Goal: Transaction & Acquisition: Purchase product/service

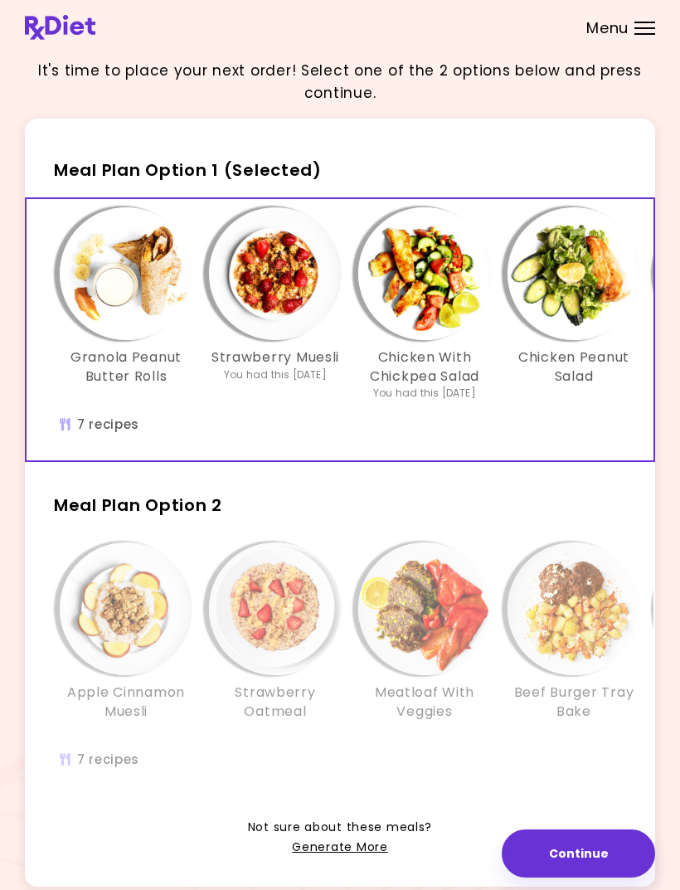
scroll to position [32, 0]
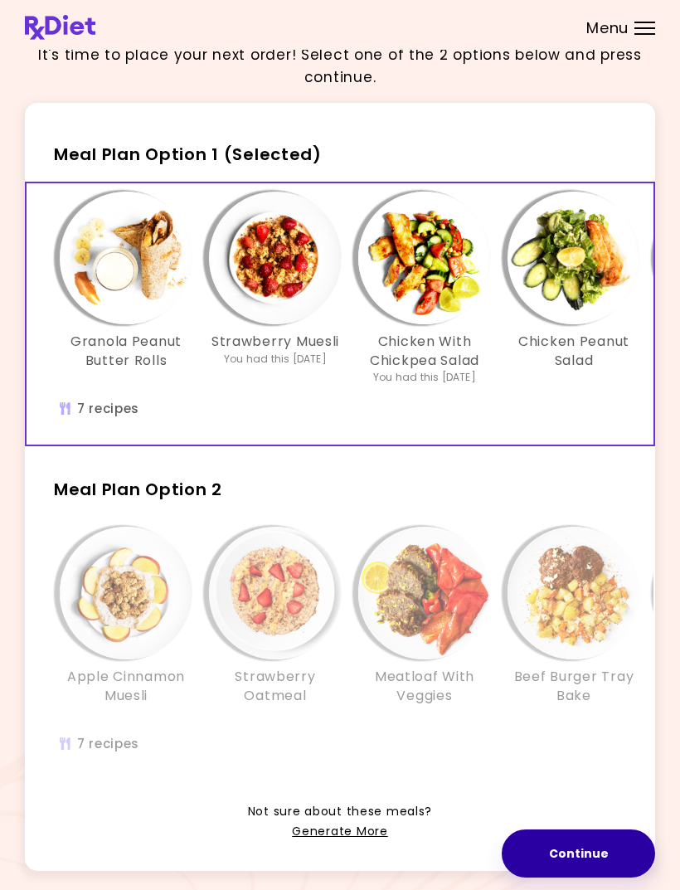
click at [589, 878] on button "Continue" at bounding box center [579, 854] width 154 height 48
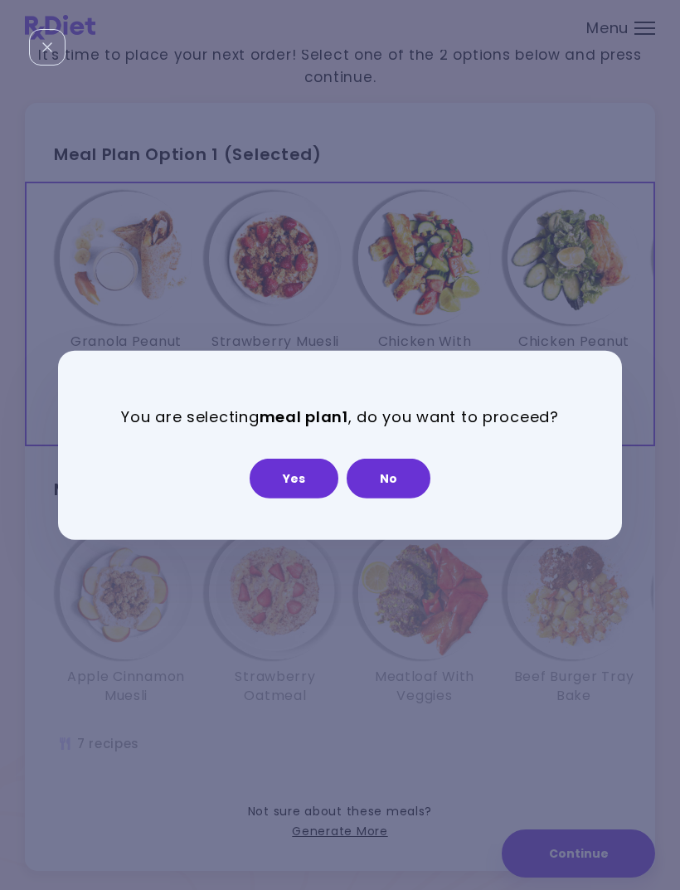
click at [397, 499] on button "No" at bounding box center [389, 479] width 84 height 40
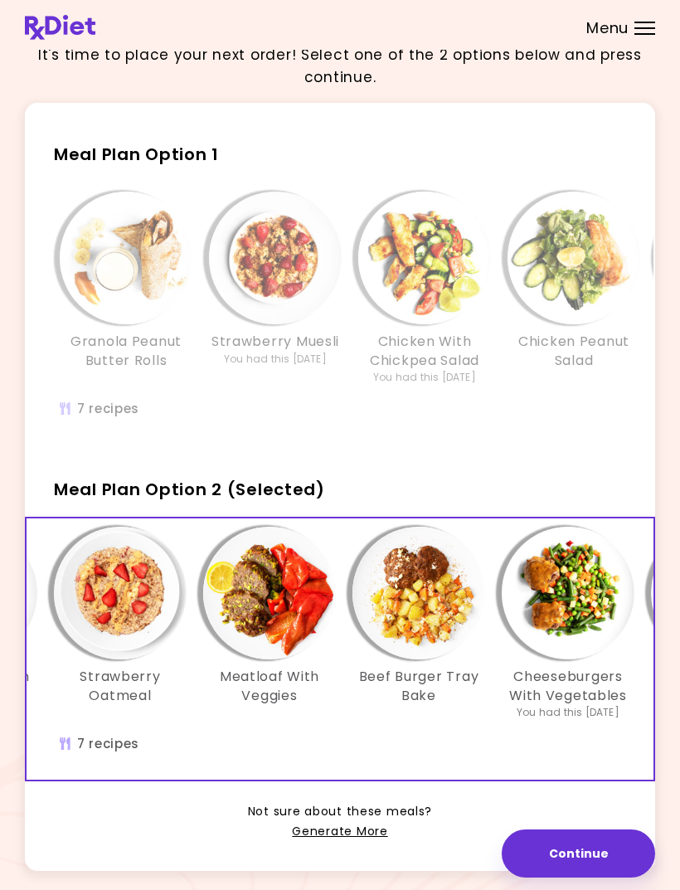
scroll to position [0, 154]
click at [426, 617] on img "Info - Beef Burger Tray Bake - Meal Plan Option 2 (Selected)" at bounding box center [419, 593] width 133 height 133
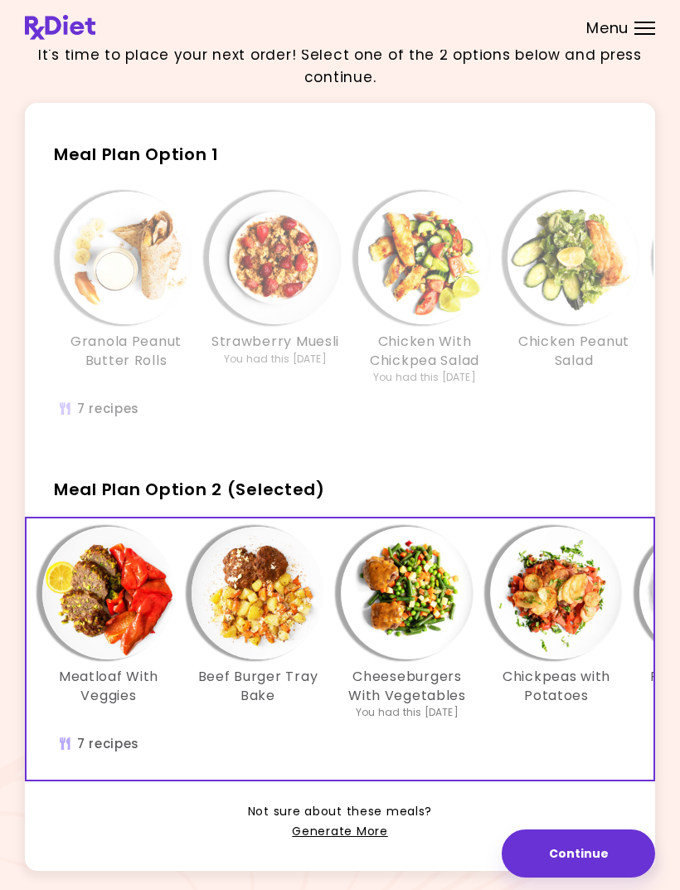
scroll to position [0, 342]
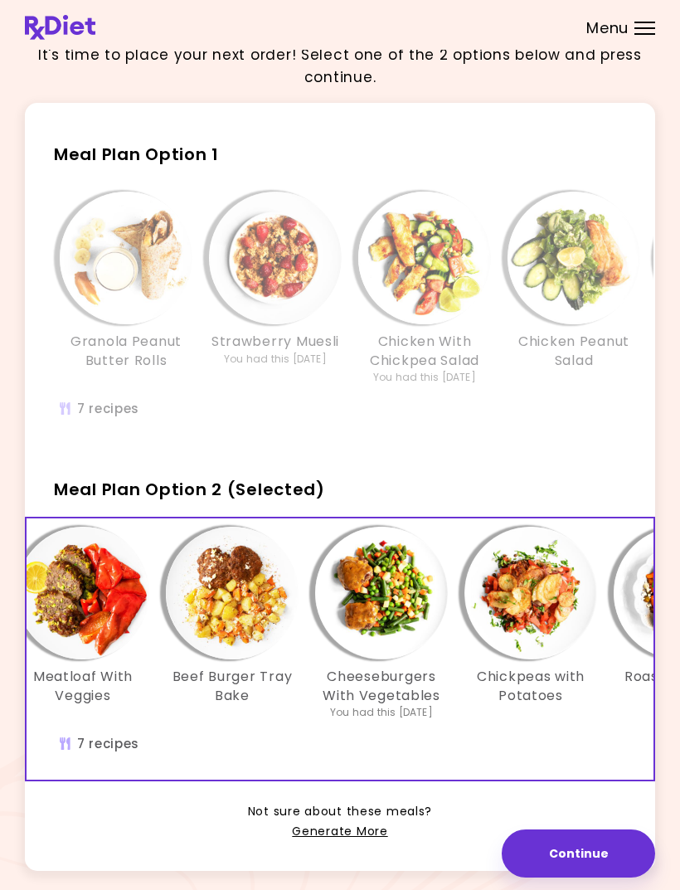
click at [386, 633] on img "Info - Cheeseburgers With Vegetables - Meal Plan Option 2 (Selected)" at bounding box center [381, 593] width 133 height 133
click at [534, 620] on img "Info - Chickpeas with Potatoes - Meal Plan Option 2 (Selected)" at bounding box center [531, 593] width 133 height 133
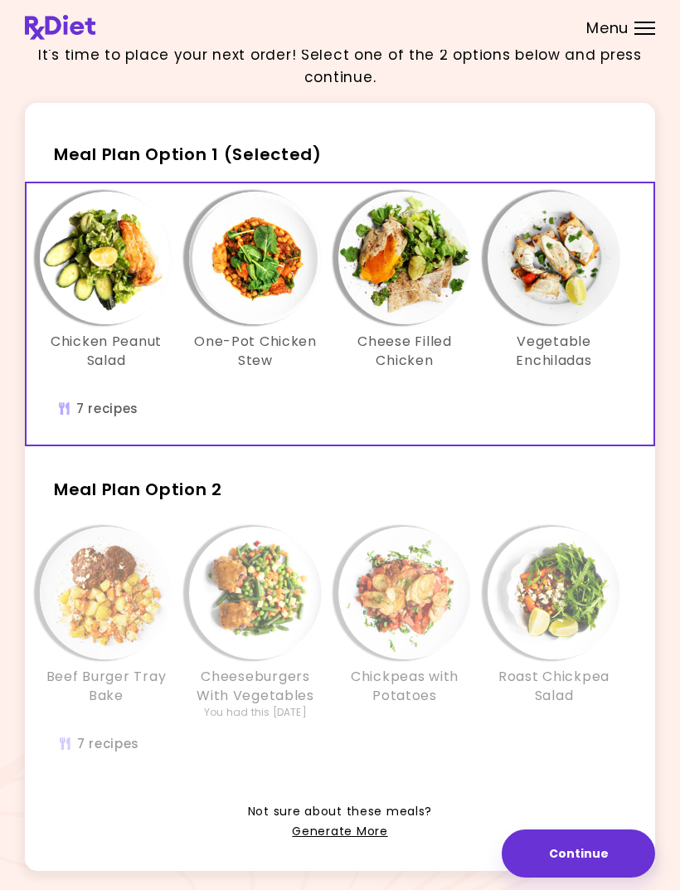
scroll to position [0, 468]
click at [430, 586] on img "Info - Chickpeas with Potatoes - Meal Plan Option 2" at bounding box center [405, 593] width 133 height 133
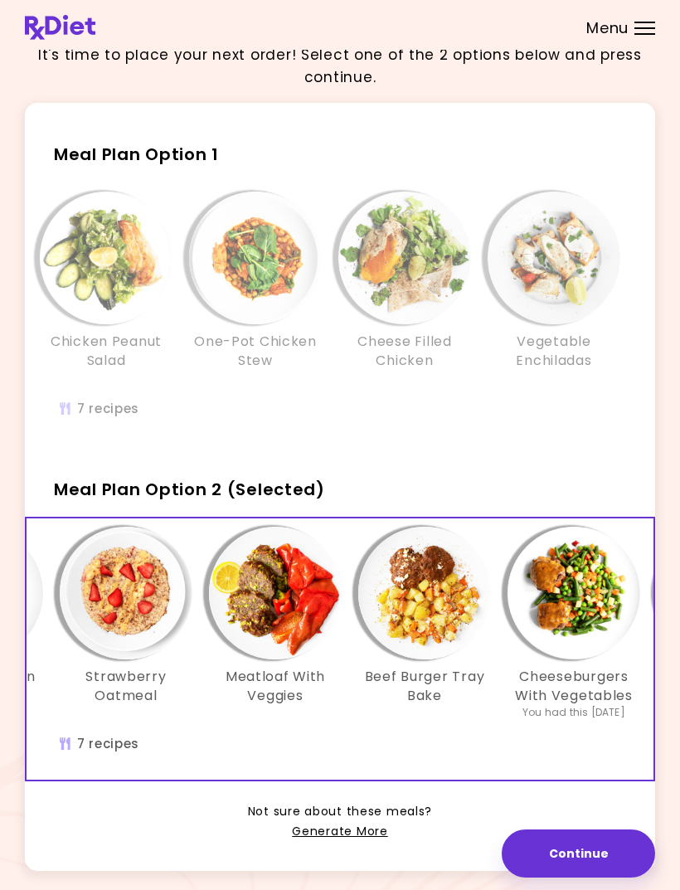
scroll to position [0, 113]
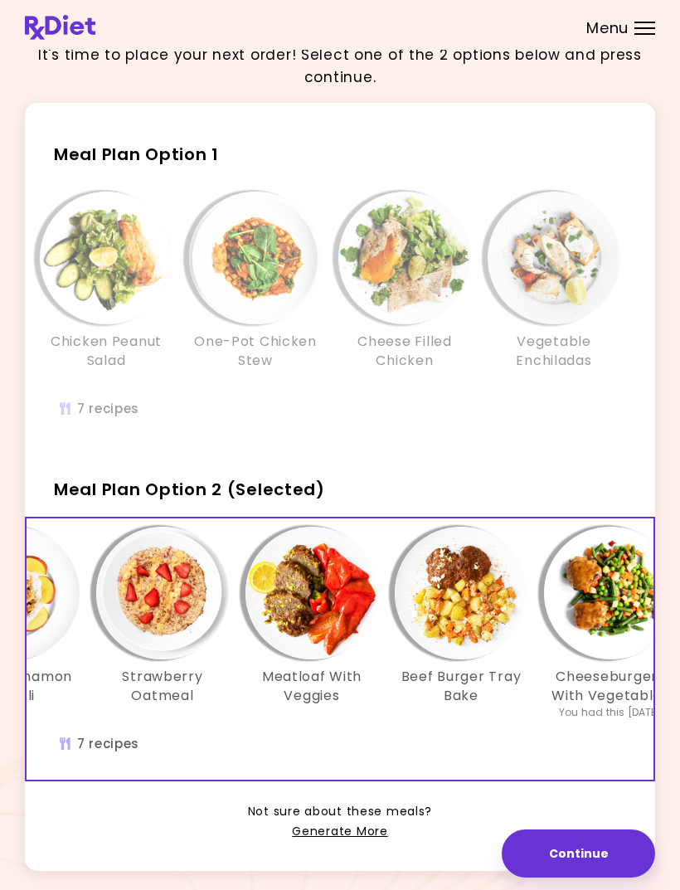
click at [633, 638] on img "Info - Cheeseburgers With Vegetables - Meal Plan Option 2 (Selected)" at bounding box center [610, 593] width 133 height 133
click at [490, 632] on img "Info - Beef Burger Tray Bake - Meal Plan Option 2 (Selected)" at bounding box center [461, 593] width 133 height 133
click at [324, 647] on img "Info - Meatloaf With Veggies - Meal Plan Option 2 (Selected)" at bounding box center [312, 593] width 133 height 133
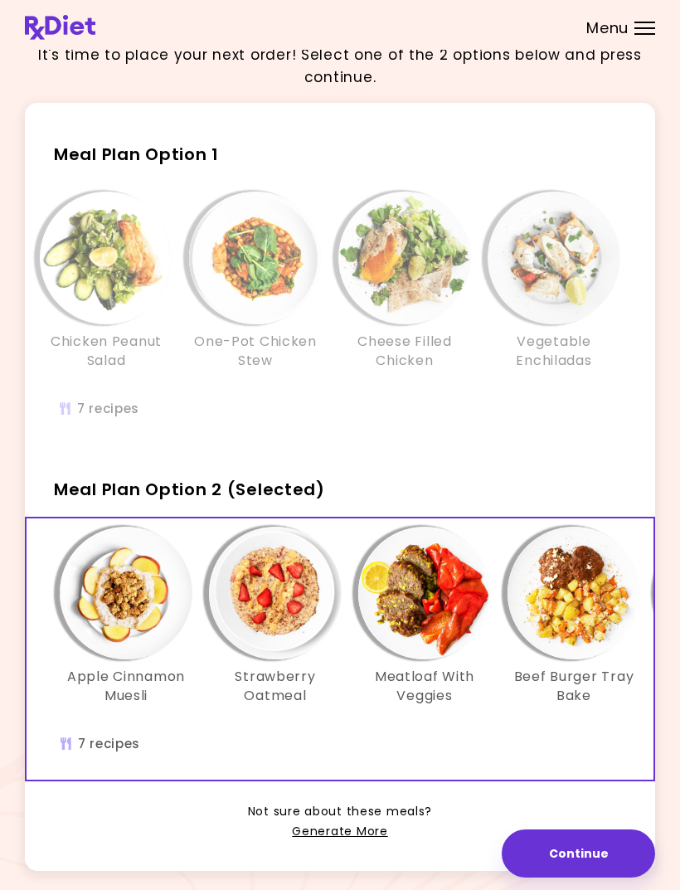
scroll to position [0, 0]
click at [120, 626] on img "Info - Apple Cinnamon Muesli - Meal Plan Option 2 (Selected)" at bounding box center [126, 593] width 133 height 133
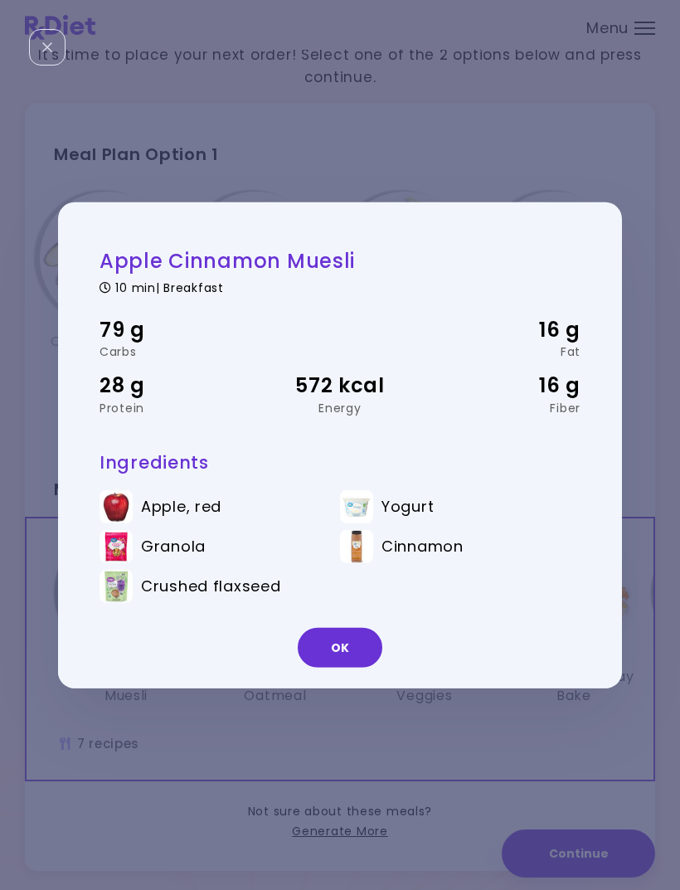
click at [119, 603] on img at bounding box center [116, 586] width 33 height 33
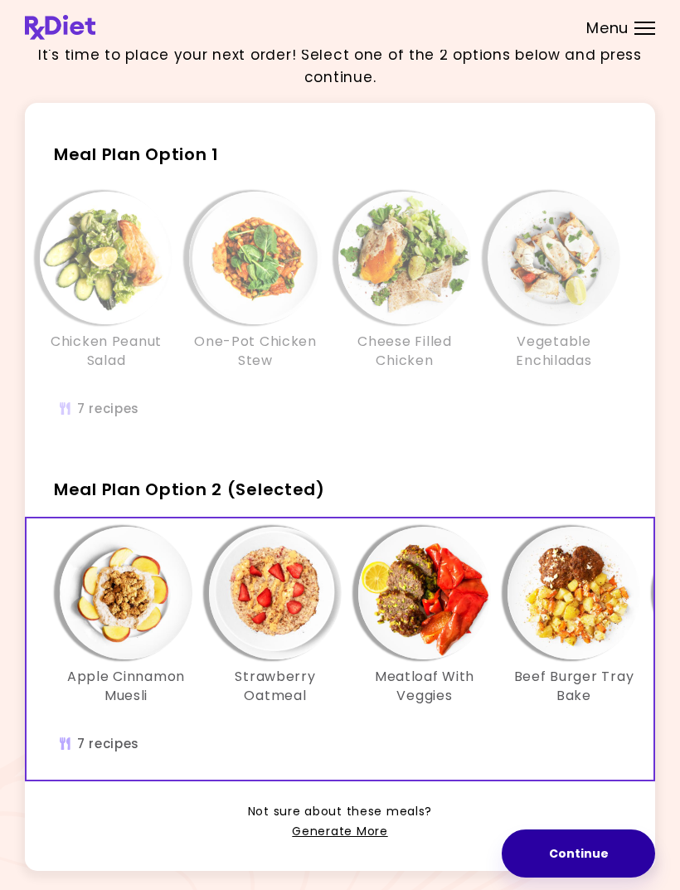
click at [583, 878] on button "Continue" at bounding box center [579, 854] width 154 height 48
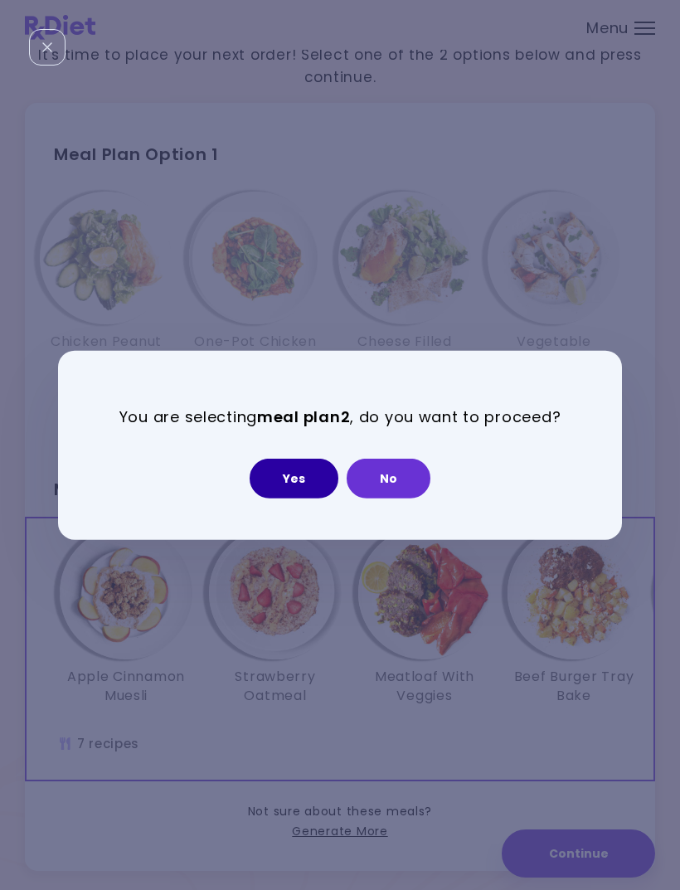
click at [303, 499] on button "Yes" at bounding box center [294, 479] width 89 height 40
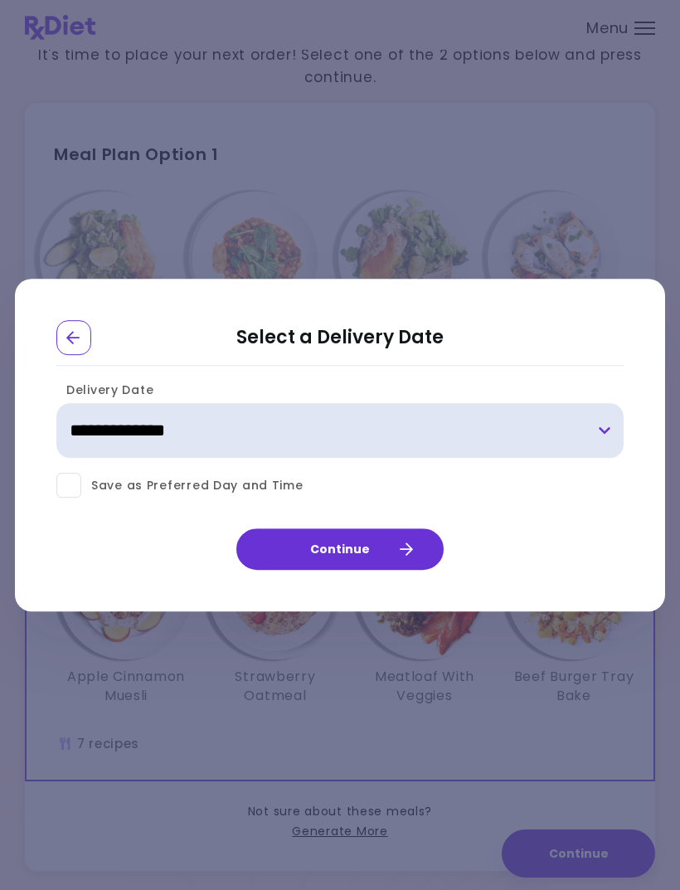
click at [607, 446] on select "**********" at bounding box center [340, 431] width 568 height 55
select select "**********"
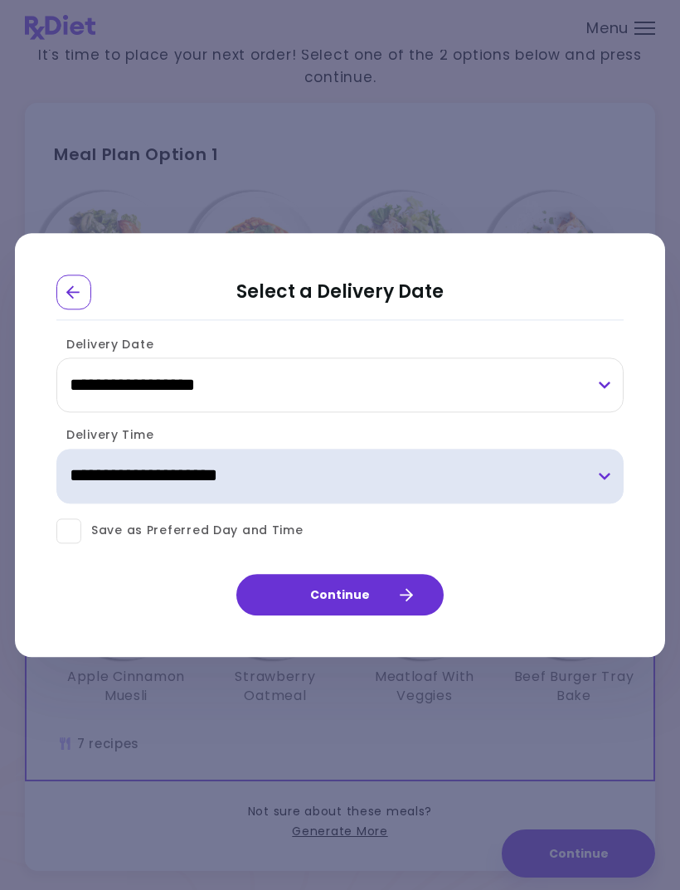
click at [602, 504] on select "**********" at bounding box center [340, 476] width 568 height 55
select select "*"
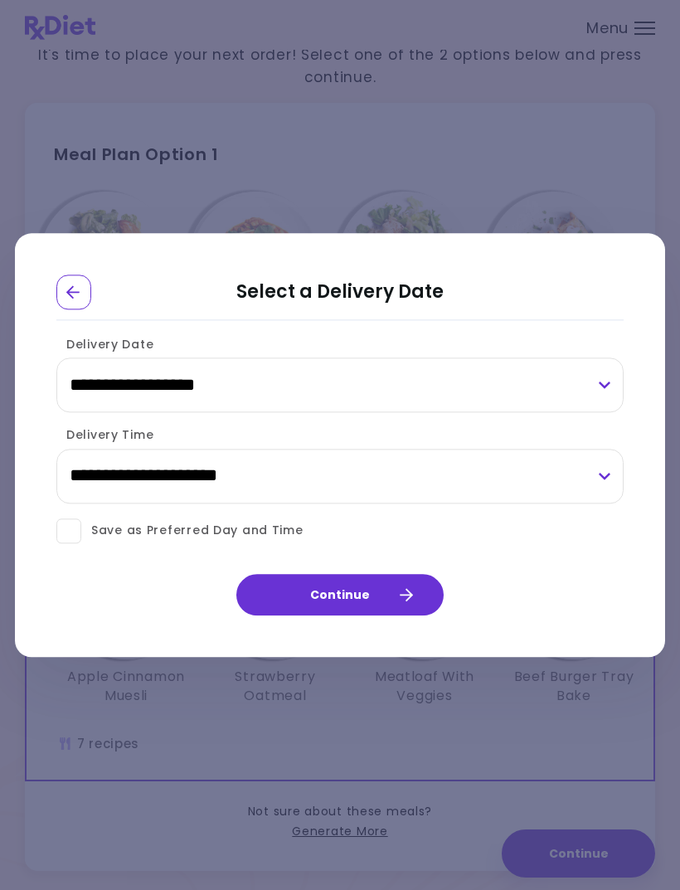
click at [373, 616] on button "Continue" at bounding box center [339, 594] width 207 height 41
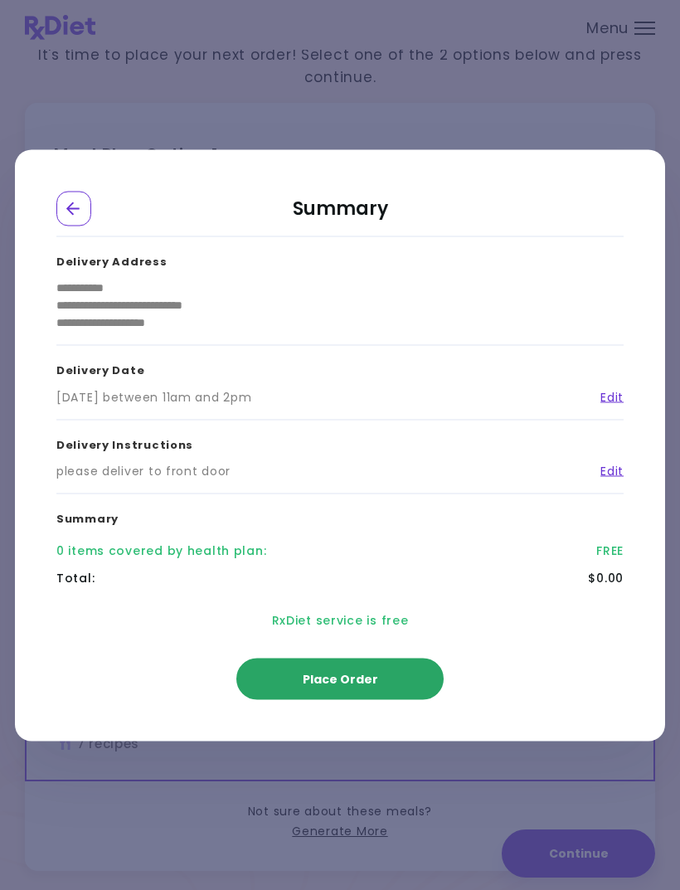
click at [371, 687] on span "Place Order" at bounding box center [341, 678] width 76 height 17
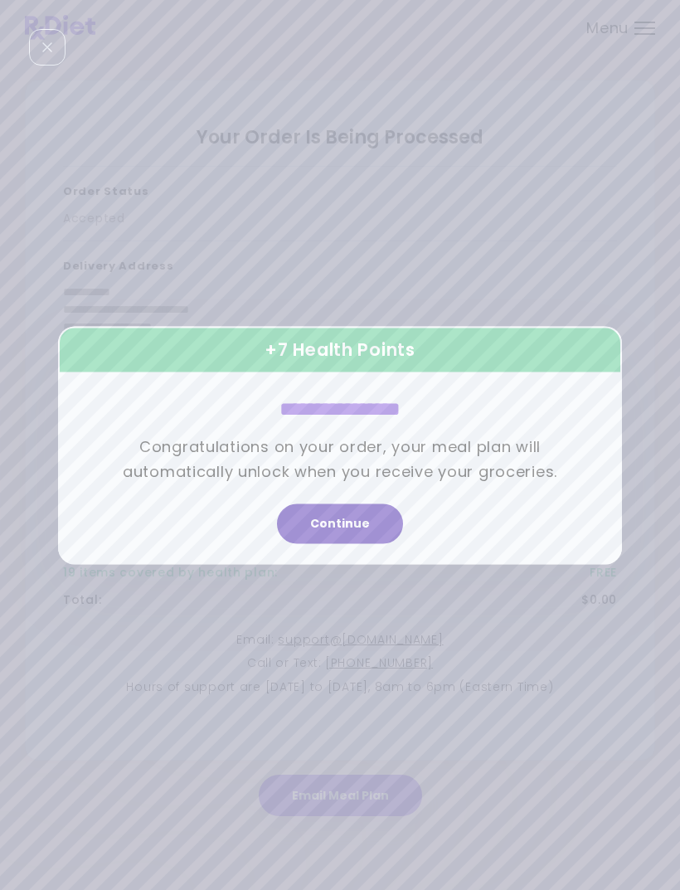
click at [343, 544] on button "Continue" at bounding box center [340, 524] width 126 height 40
